Goal: Use online tool/utility: Utilize a website feature to perform a specific function

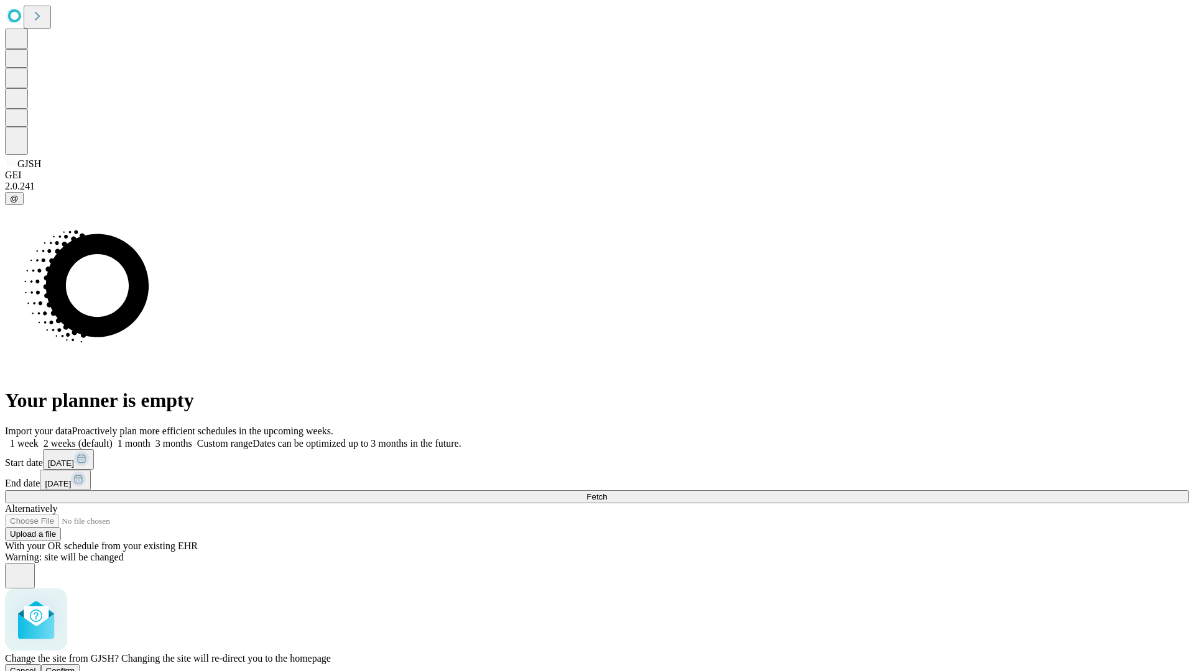
click at [75, 666] on span "Confirm" at bounding box center [60, 670] width 29 height 9
click at [150, 438] on label "1 month" at bounding box center [132, 443] width 38 height 11
click at [607, 492] on span "Fetch" at bounding box center [596, 496] width 21 height 9
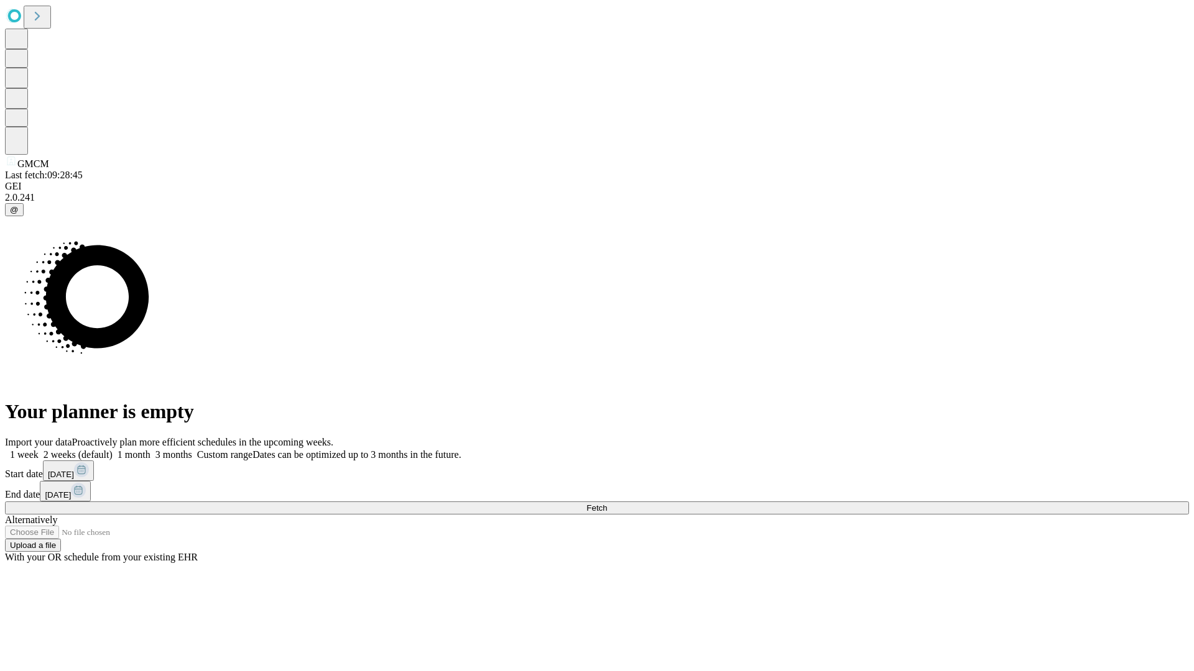
click at [150, 449] on label "1 month" at bounding box center [132, 454] width 38 height 11
click at [607, 504] on span "Fetch" at bounding box center [596, 508] width 21 height 9
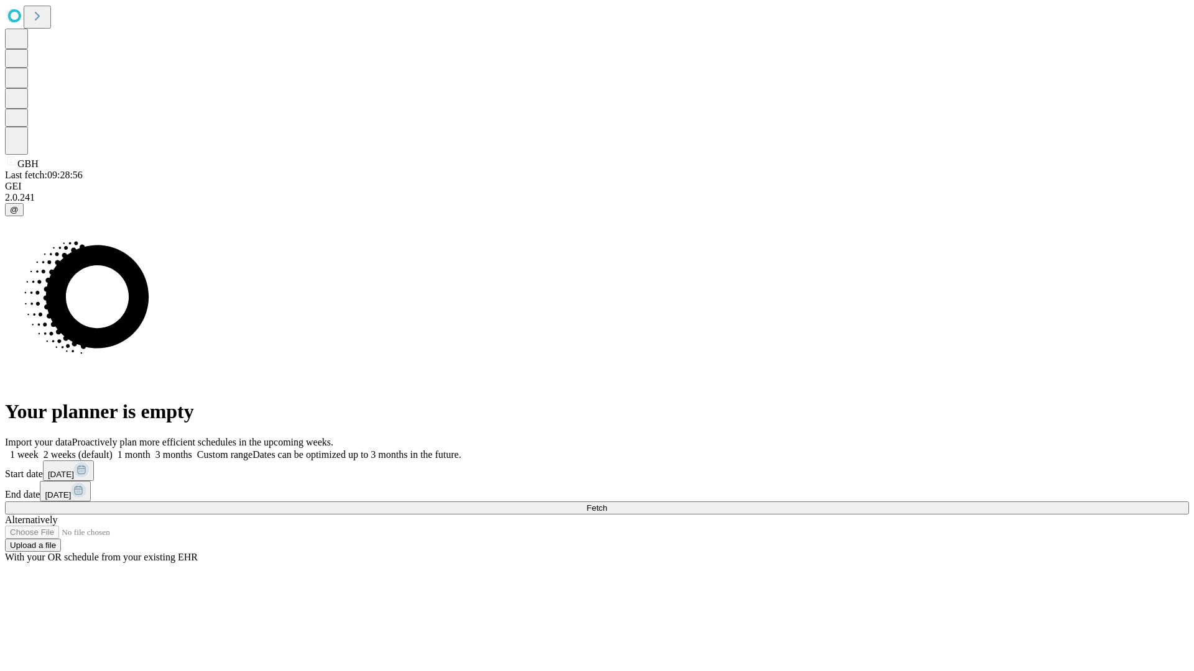
click at [607, 504] on span "Fetch" at bounding box center [596, 508] width 21 height 9
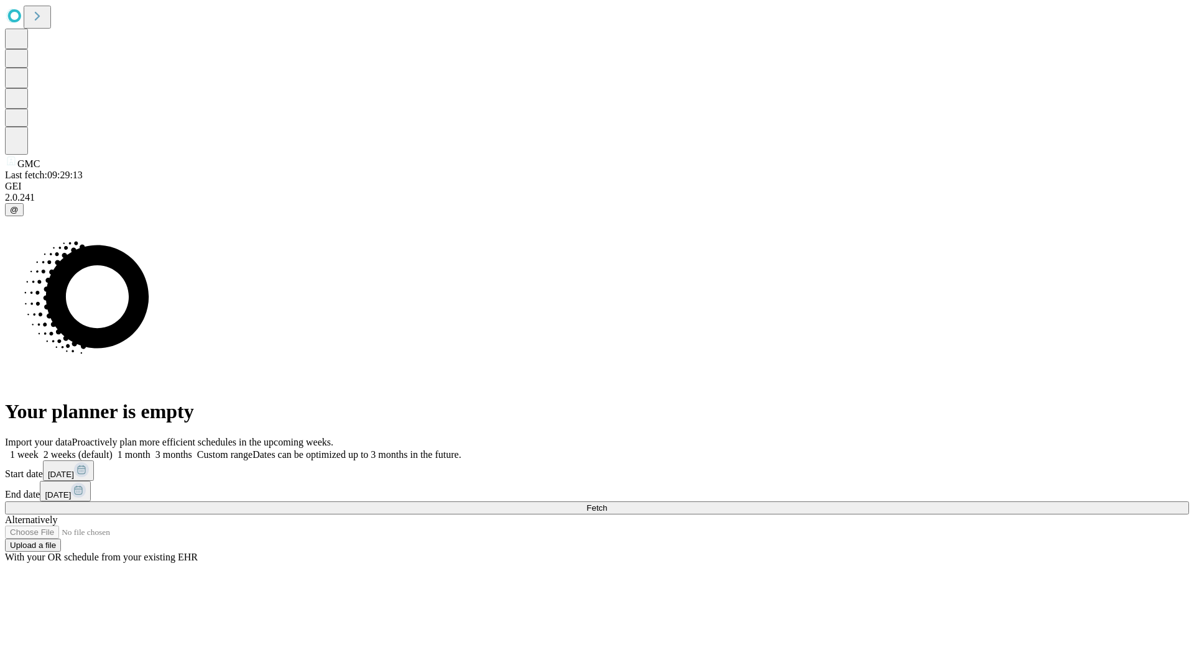
click at [150, 449] on label "1 month" at bounding box center [132, 454] width 38 height 11
click at [607, 504] on span "Fetch" at bounding box center [596, 508] width 21 height 9
click at [150, 449] on label "1 month" at bounding box center [132, 454] width 38 height 11
click at [607, 504] on span "Fetch" at bounding box center [596, 508] width 21 height 9
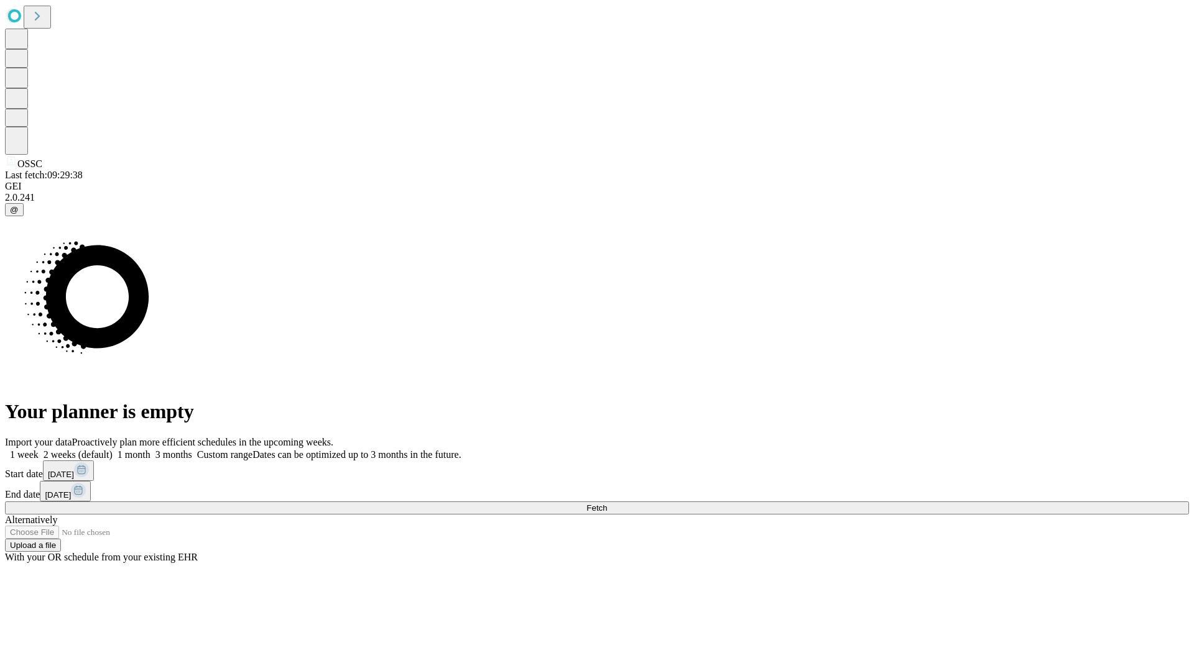
click at [150, 449] on label "1 month" at bounding box center [132, 454] width 38 height 11
click at [607, 504] on span "Fetch" at bounding box center [596, 508] width 21 height 9
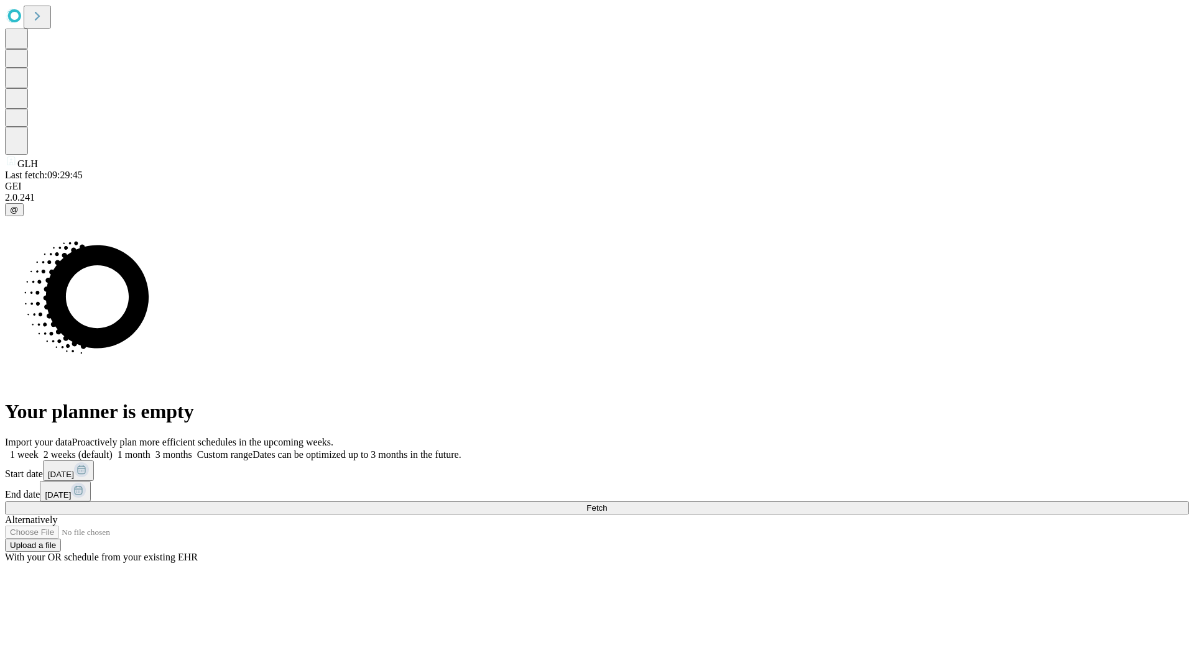
click at [150, 449] on label "1 month" at bounding box center [132, 454] width 38 height 11
click at [607, 504] on span "Fetch" at bounding box center [596, 508] width 21 height 9
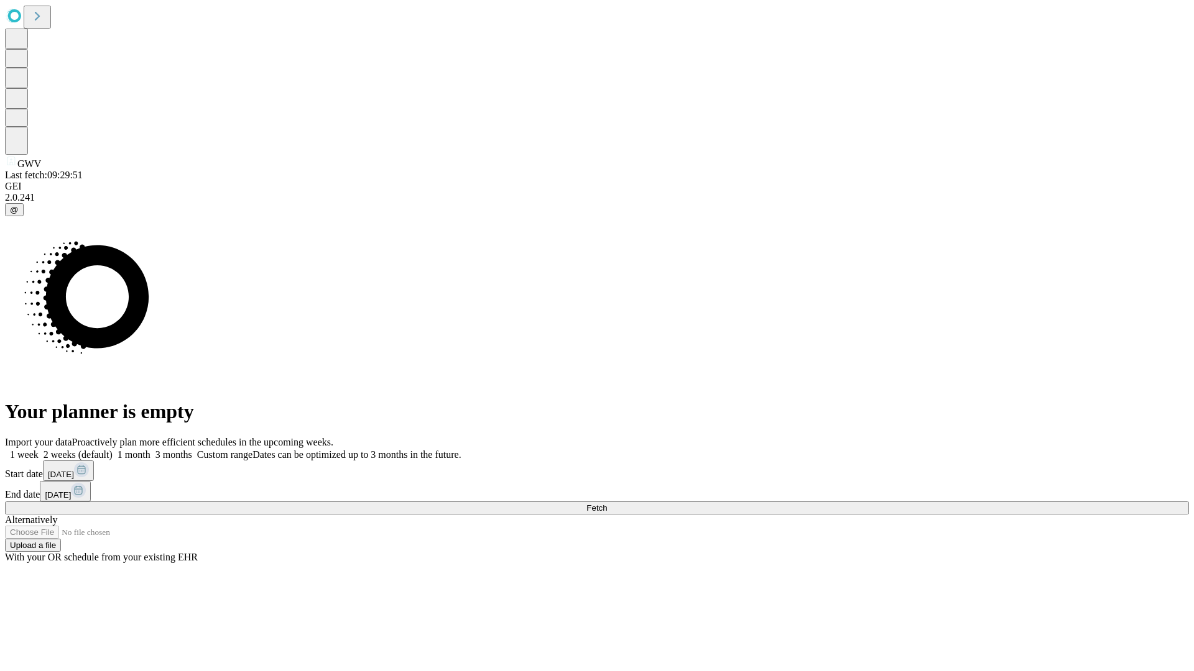
click at [607, 504] on span "Fetch" at bounding box center [596, 508] width 21 height 9
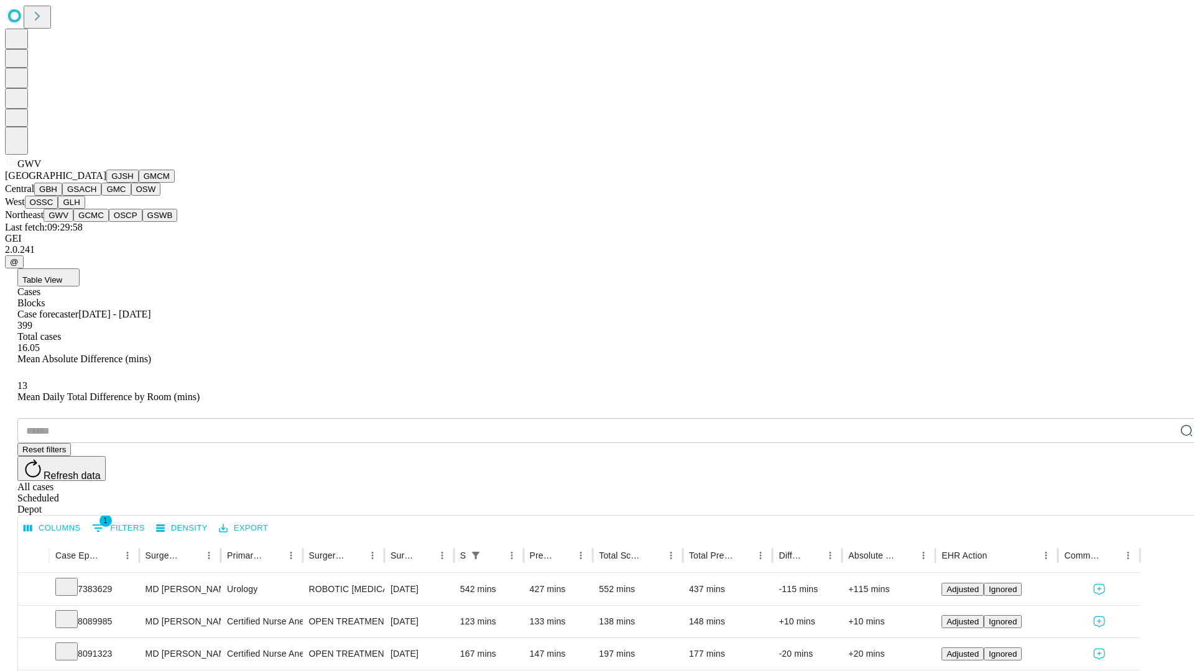
click at [96, 222] on button "GCMC" at bounding box center [90, 215] width 35 height 13
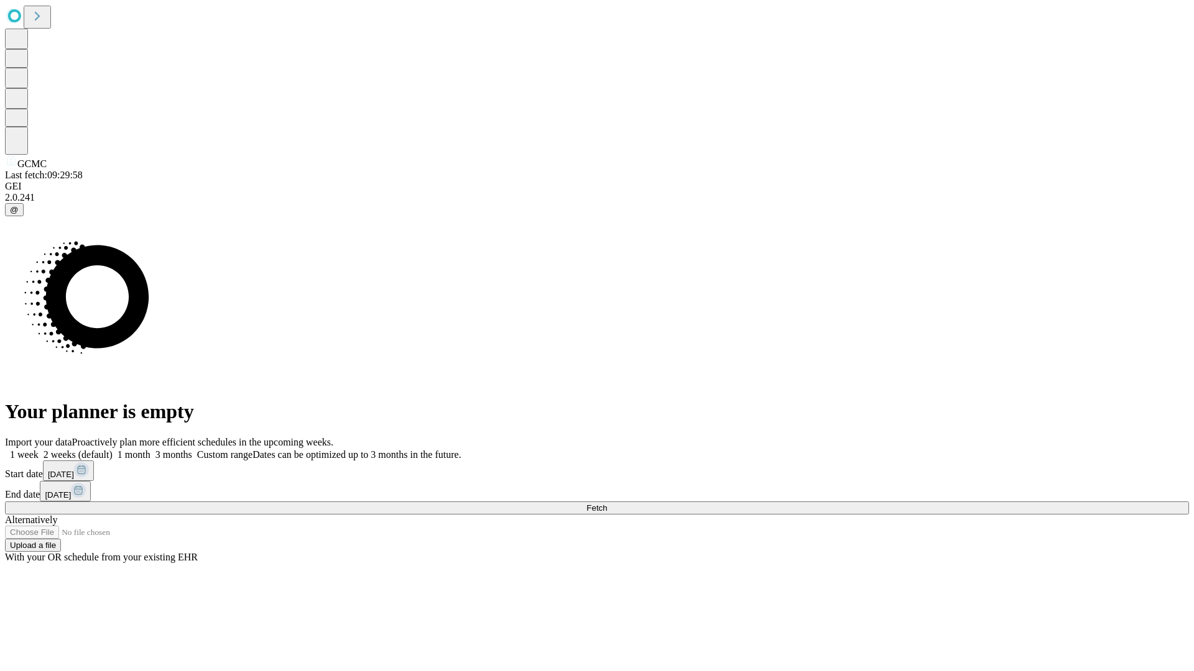
click at [607, 504] on span "Fetch" at bounding box center [596, 508] width 21 height 9
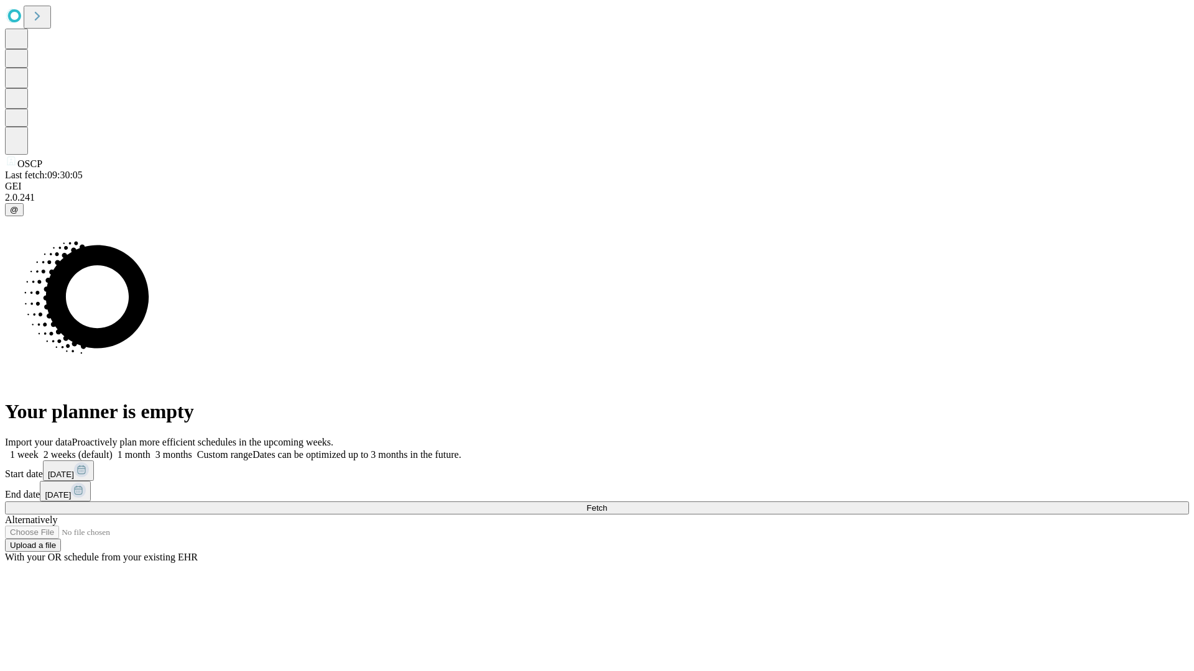
click at [150, 449] on label "1 month" at bounding box center [132, 454] width 38 height 11
click at [607, 504] on span "Fetch" at bounding box center [596, 508] width 21 height 9
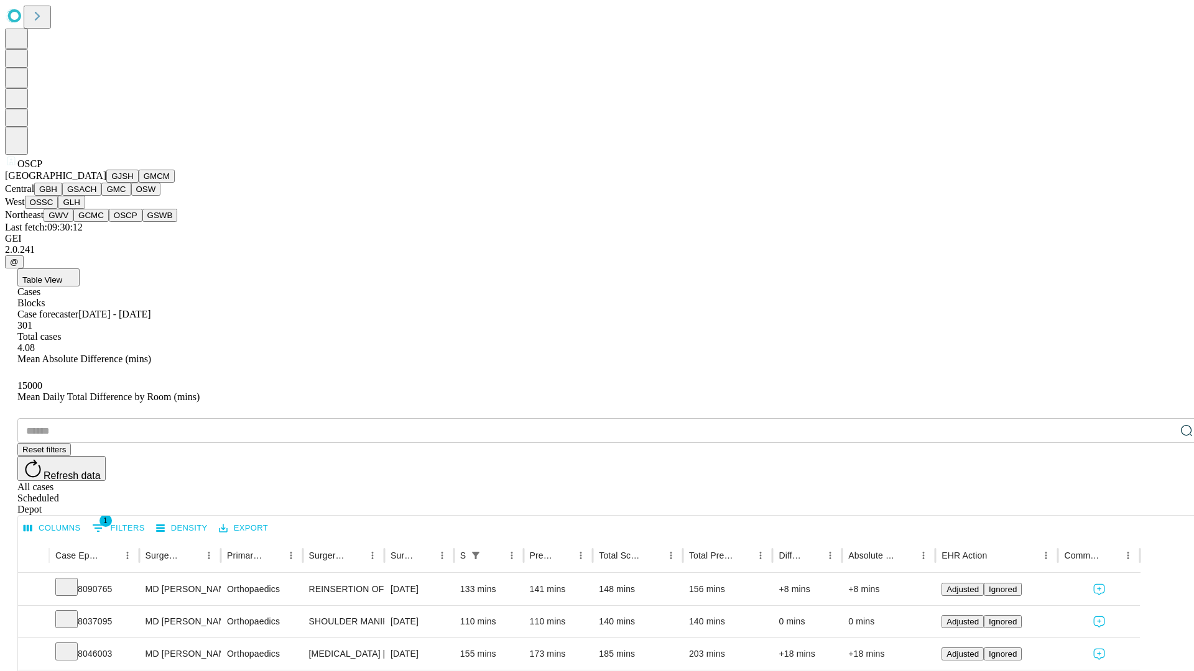
click at [142, 222] on button "GSWB" at bounding box center [159, 215] width 35 height 13
